Goal: Navigation & Orientation: Go to known website

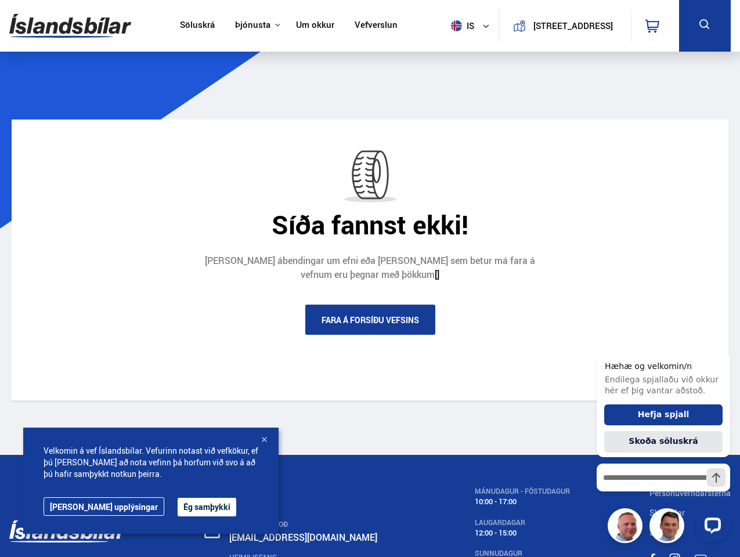
click at [70, 26] on img at bounding box center [70, 26] width 122 height 38
click at [459, 26] on span "is" at bounding box center [460, 25] width 29 height 11
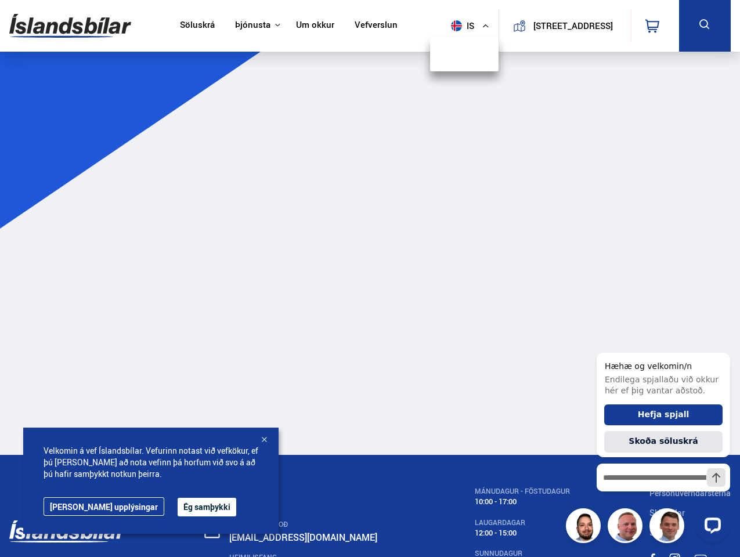
click at [655, 26] on icon at bounding box center [653, 26] width 14 height 14
click at [705, 26] on icon at bounding box center [705, 24] width 15 height 15
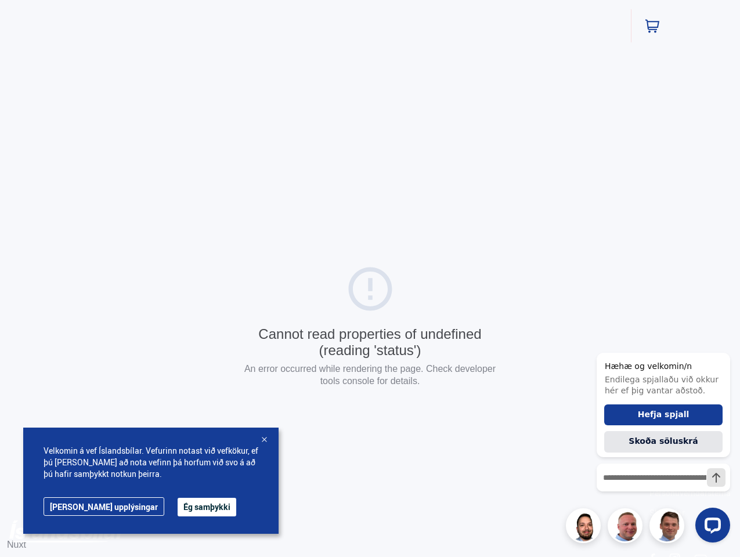
click at [178, 507] on button "Ég samþykki" at bounding box center [207, 507] width 59 height 19
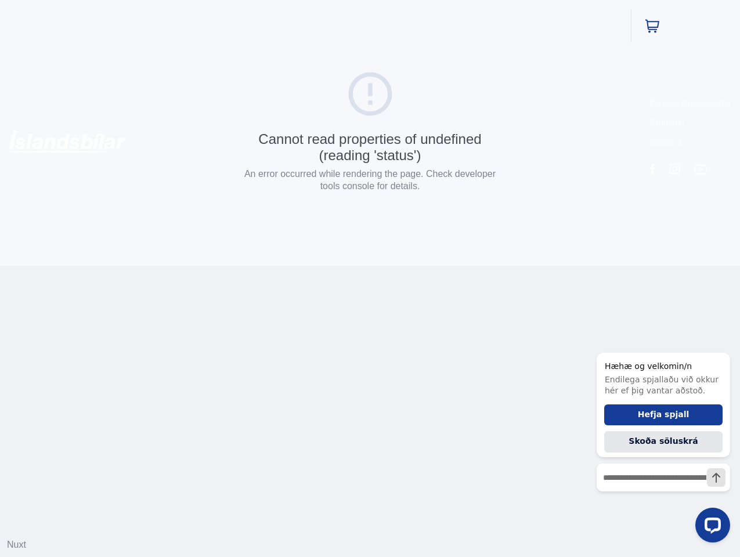
click at [264, 266] on html "Söluskrá Þjónusta Íslandsbílar [DOMAIN_NAME] Íslandsvörn Leiðbeiningar Um okkur…" at bounding box center [370, 133] width 740 height 266
